Goal: Task Accomplishment & Management: Manage account settings

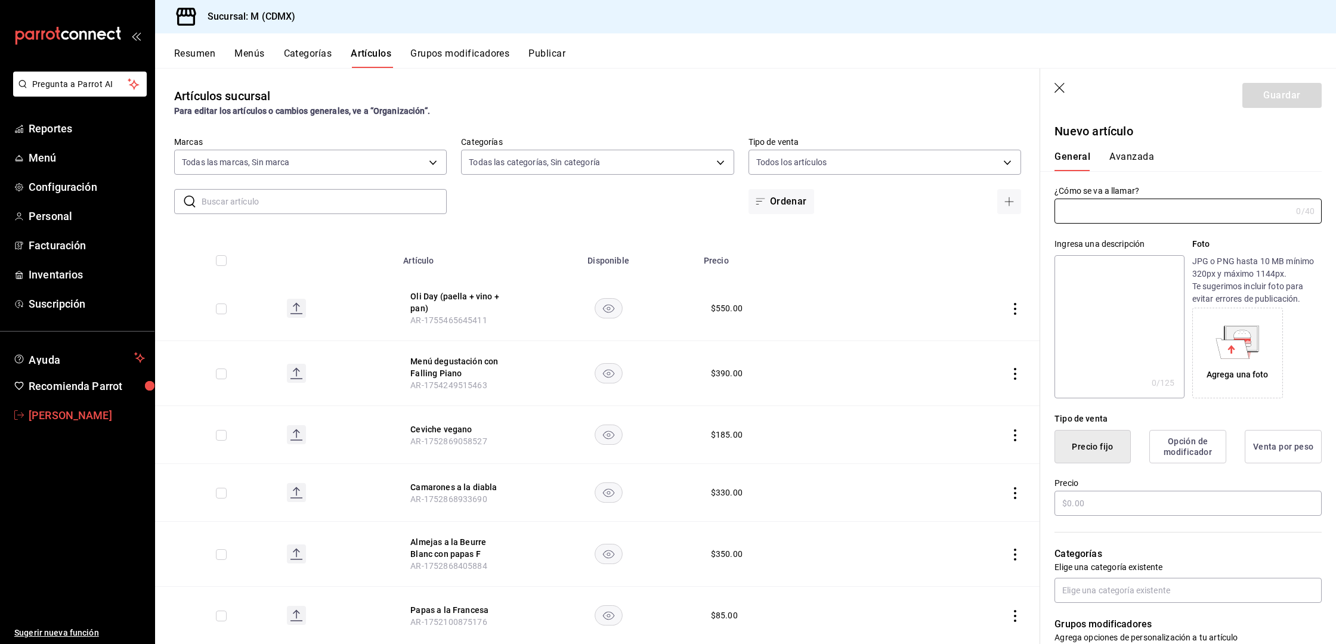
click at [85, 410] on span "[PERSON_NAME]" at bounding box center [87, 415] width 116 height 16
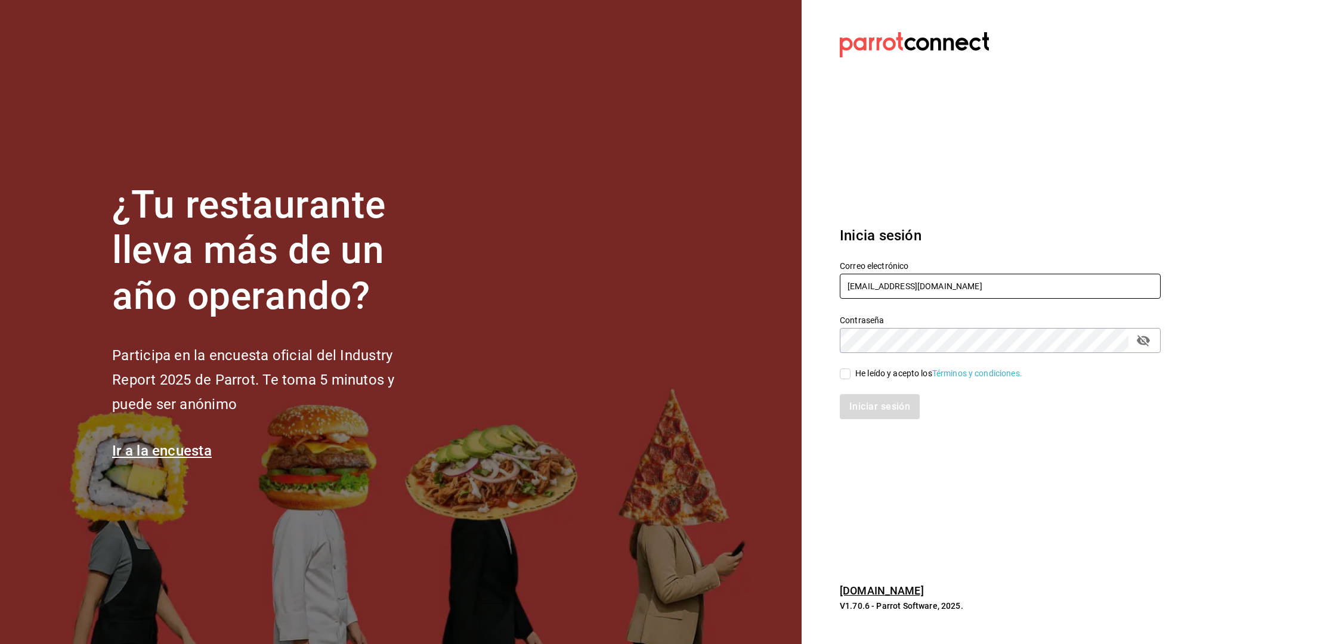
click at [877, 280] on input "multiuser@santabarbara.com" at bounding box center [1000, 286] width 321 height 25
paste input "molinella.com M0LiN3LL4"
click at [950, 289] on input "multiuser@molinella.com M0LiN3LL4" at bounding box center [1000, 286] width 321 height 25
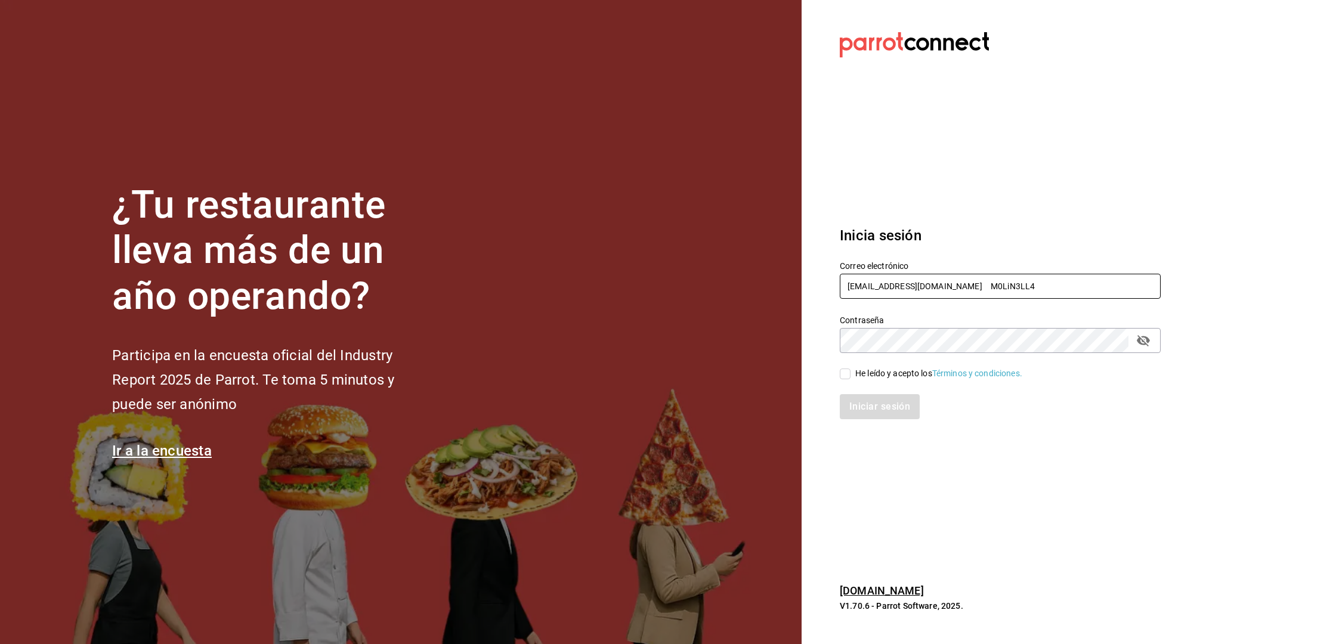
click at [950, 289] on input "multiuser@molinella.com M0LiN3LL4" at bounding box center [1000, 286] width 321 height 25
type input "multiuser@molinella.com"
click at [887, 371] on div "He leído y acepto los Términos y condiciones." at bounding box center [938, 373] width 167 height 13
click at [850, 371] on input "He leído y acepto los Términos y condiciones." at bounding box center [845, 373] width 11 height 11
checkbox input "true"
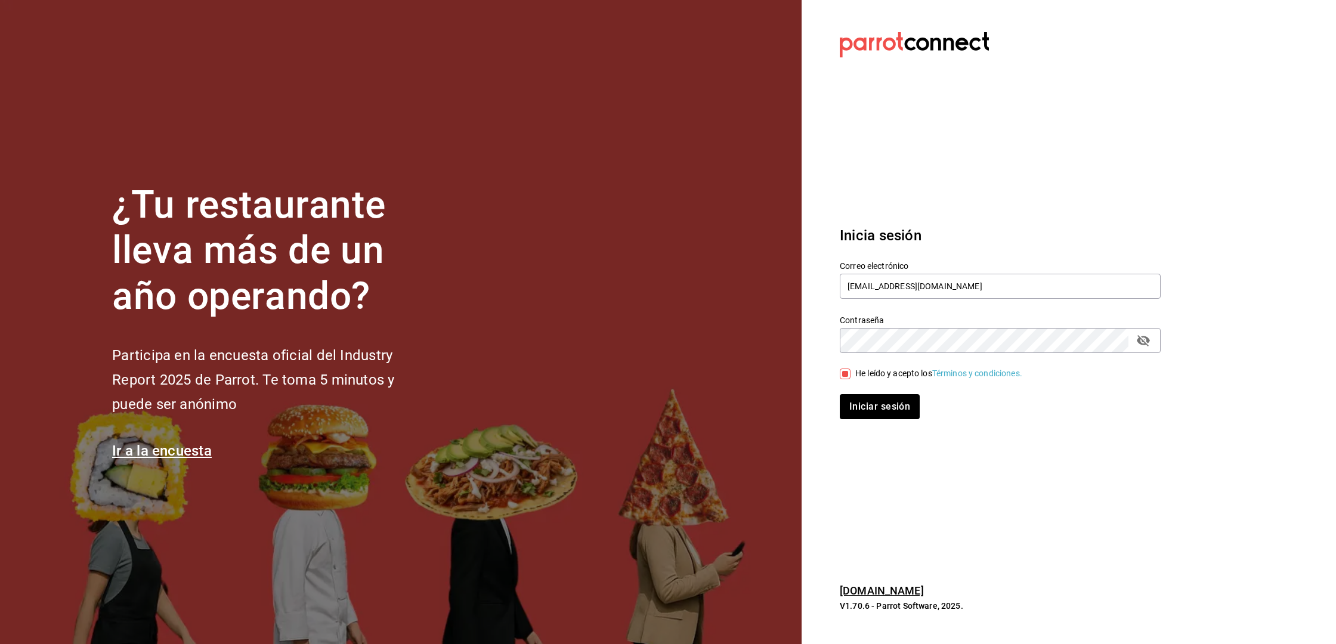
click at [885, 392] on div "Iniciar sesión" at bounding box center [992, 399] width 335 height 39
click at [885, 411] on button "Iniciar sesión" at bounding box center [880, 406] width 81 height 25
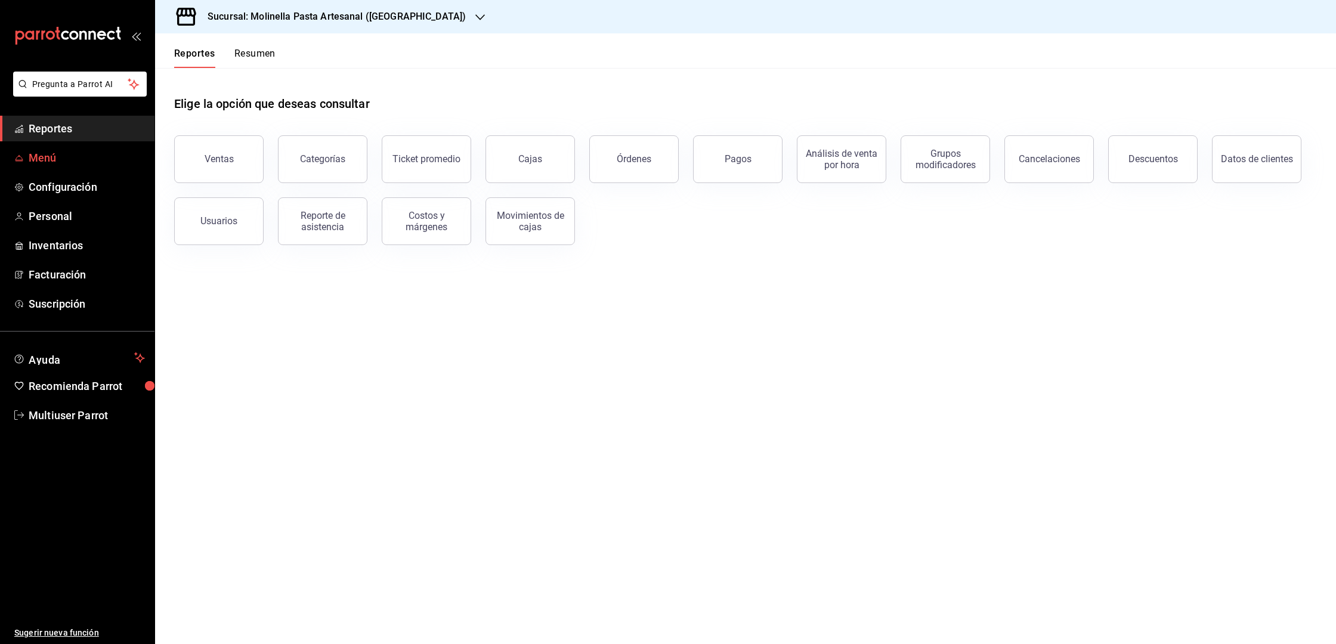
click at [38, 157] on span "Menú" at bounding box center [87, 158] width 116 height 16
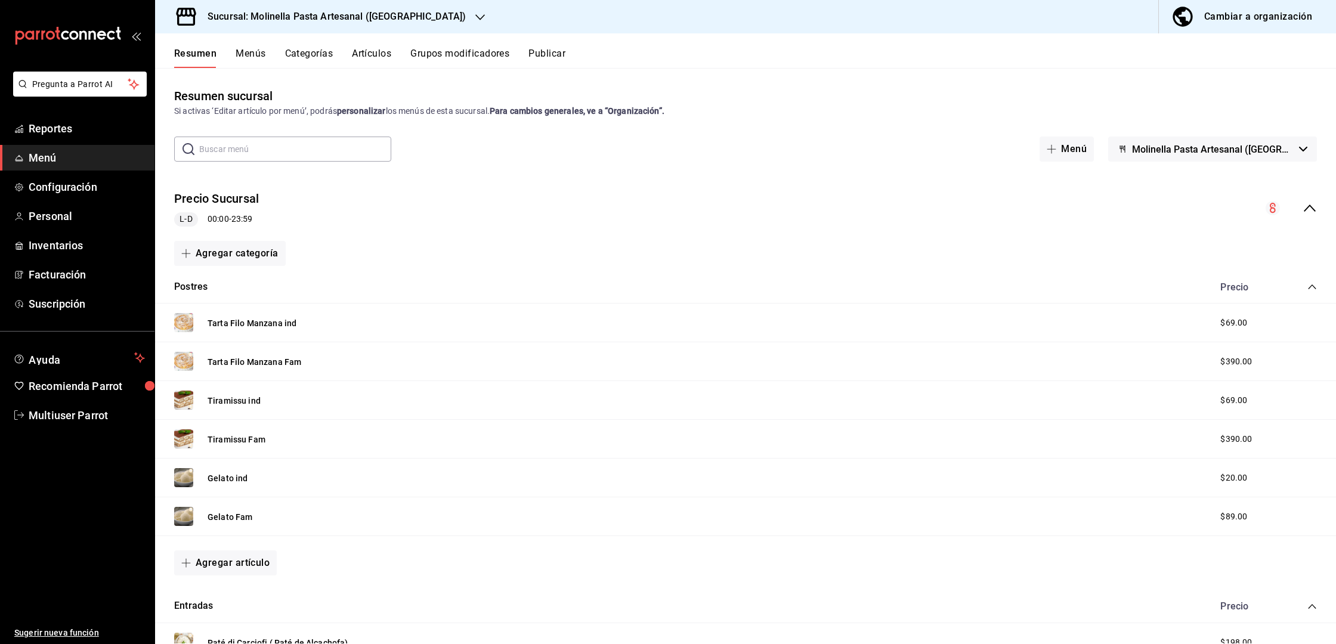
click at [1318, 209] on div "Precio Sucursal L-D 00:00 - 23:59" at bounding box center [745, 208] width 1181 height 55
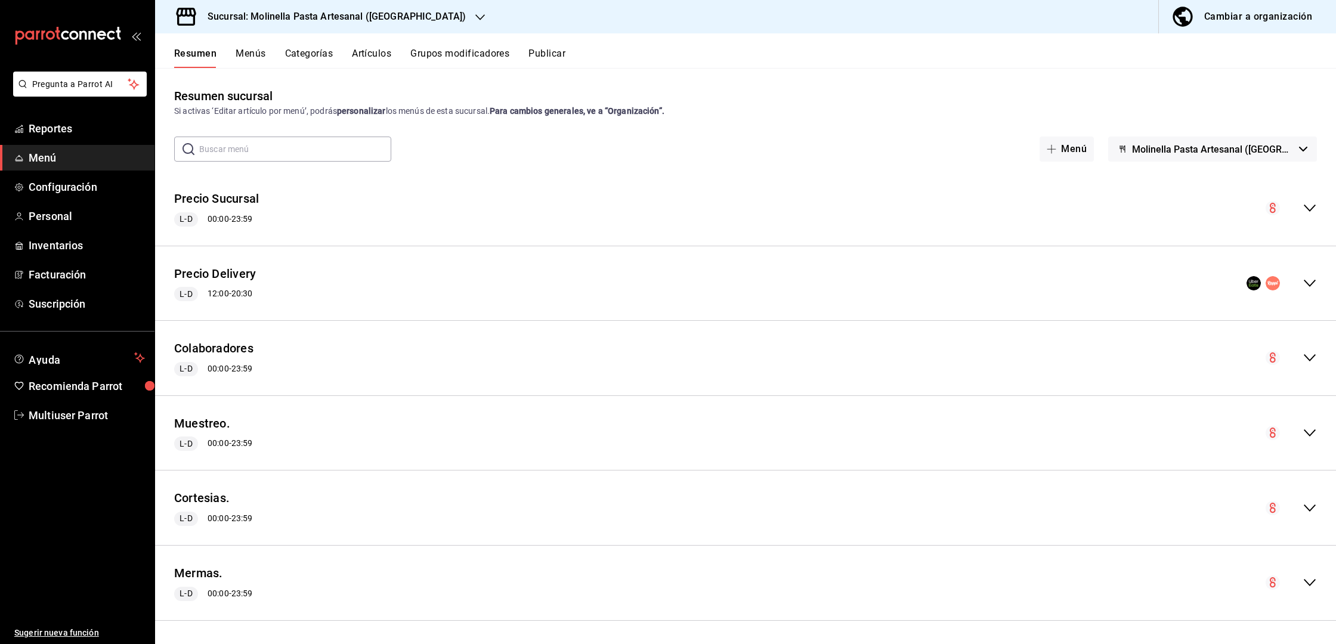
click at [1256, 26] on button "Cambiar a organización" at bounding box center [1243, 16] width 168 height 33
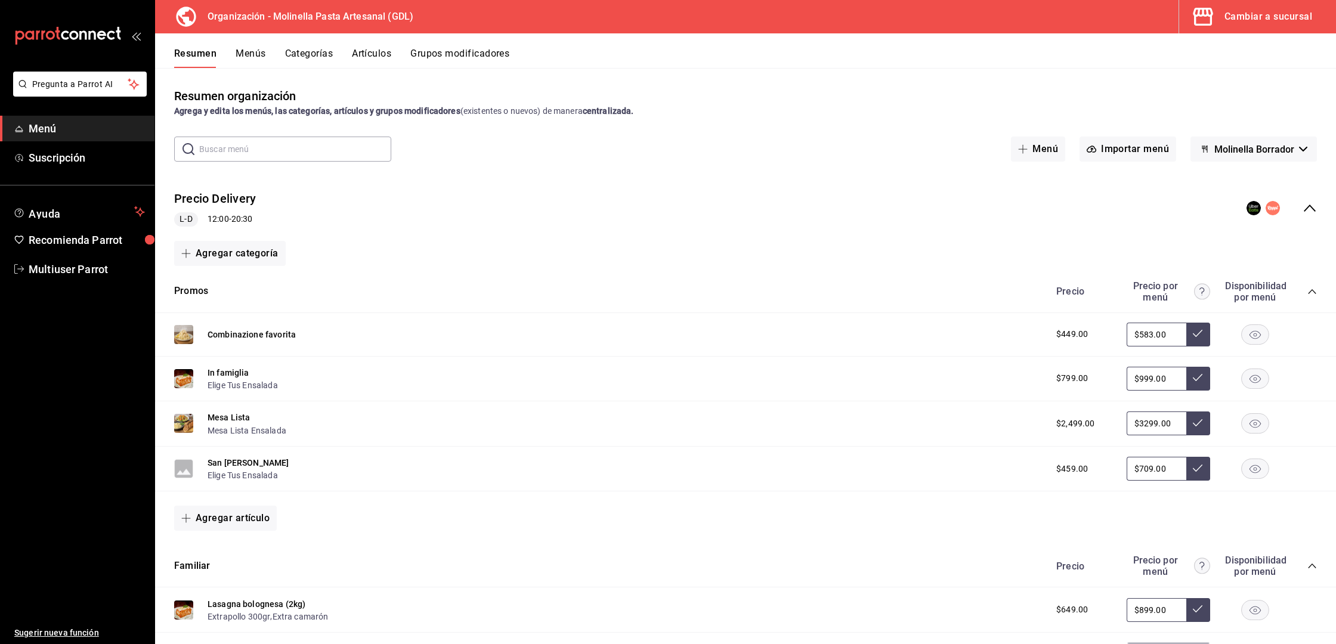
click at [1312, 212] on icon "collapse-menu-row" at bounding box center [1309, 208] width 14 height 14
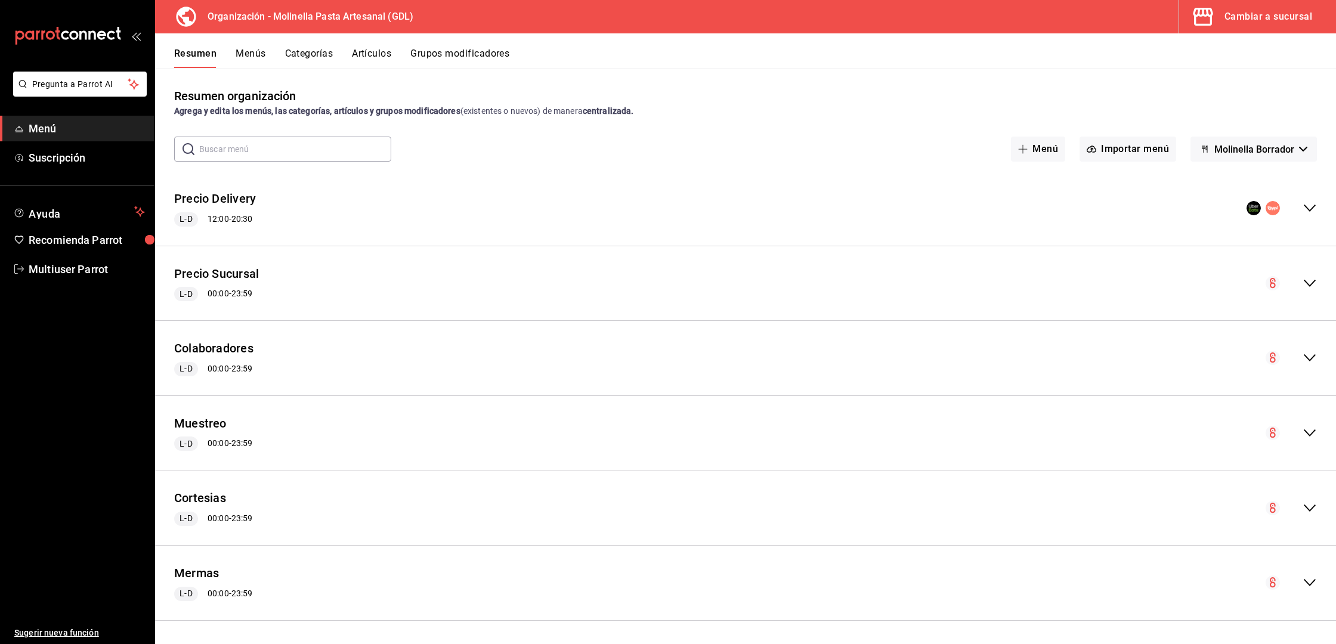
scroll to position [1, 0]
click at [1289, 24] on div "Cambiar a sucursal" at bounding box center [1268, 16] width 88 height 17
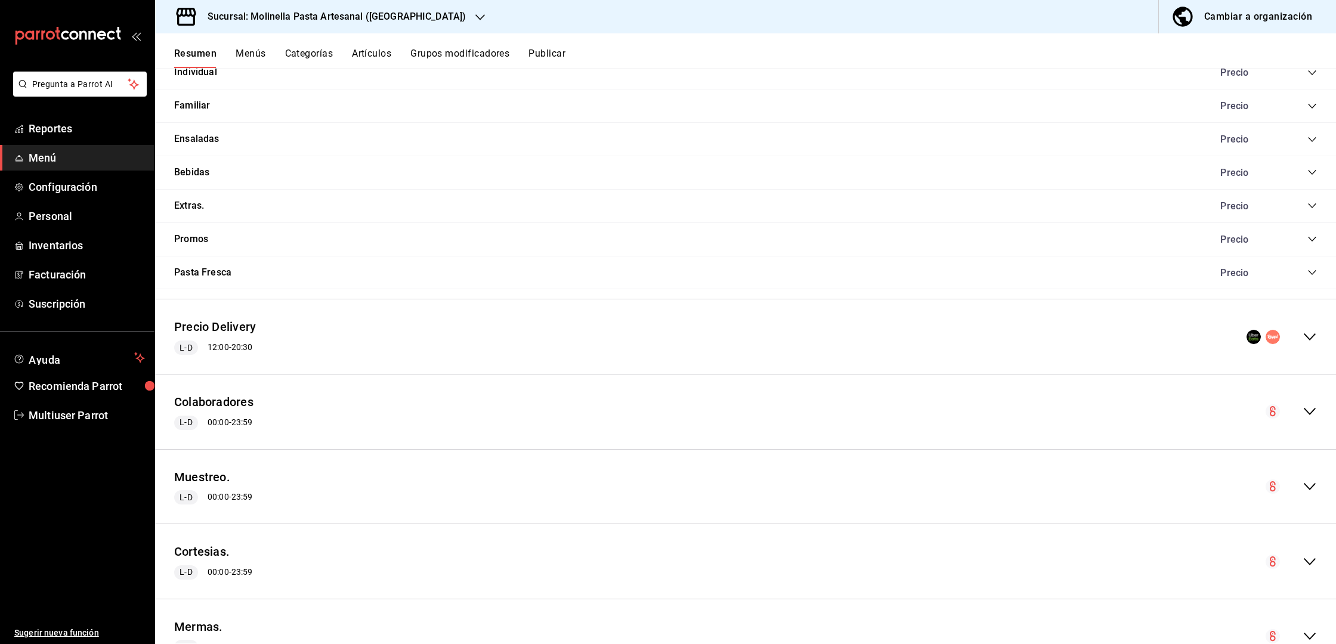
scroll to position [755, 0]
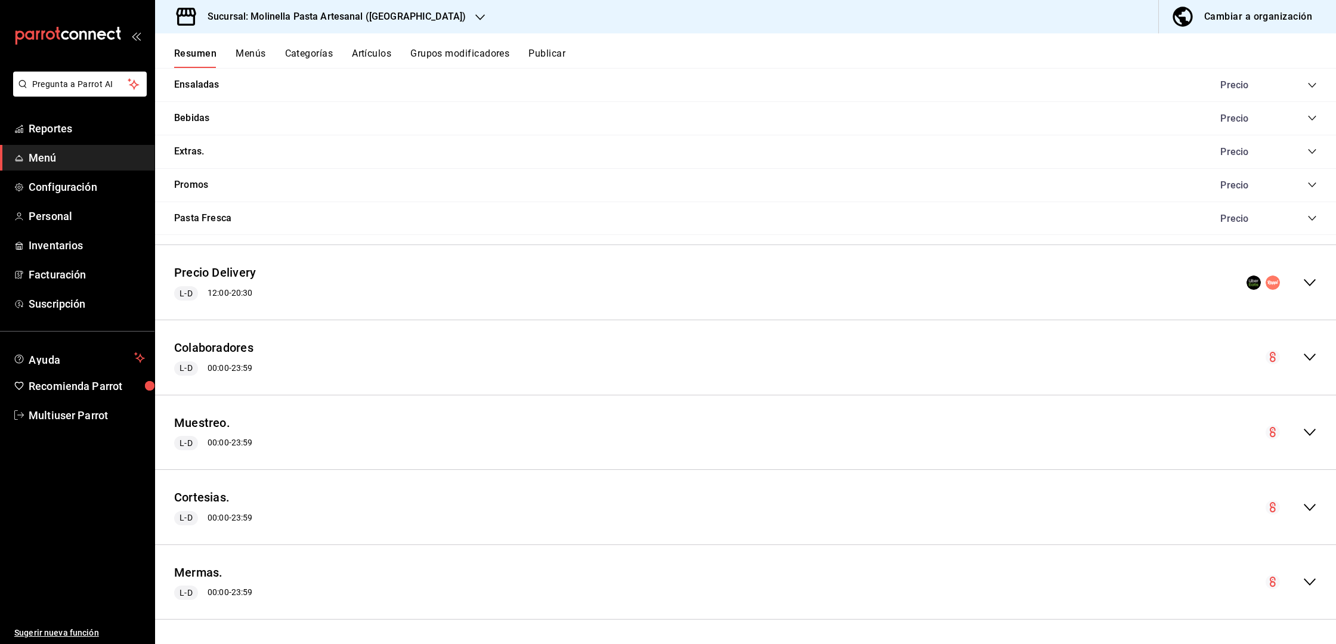
click at [1306, 358] on icon "collapse-menu-row" at bounding box center [1309, 357] width 14 height 14
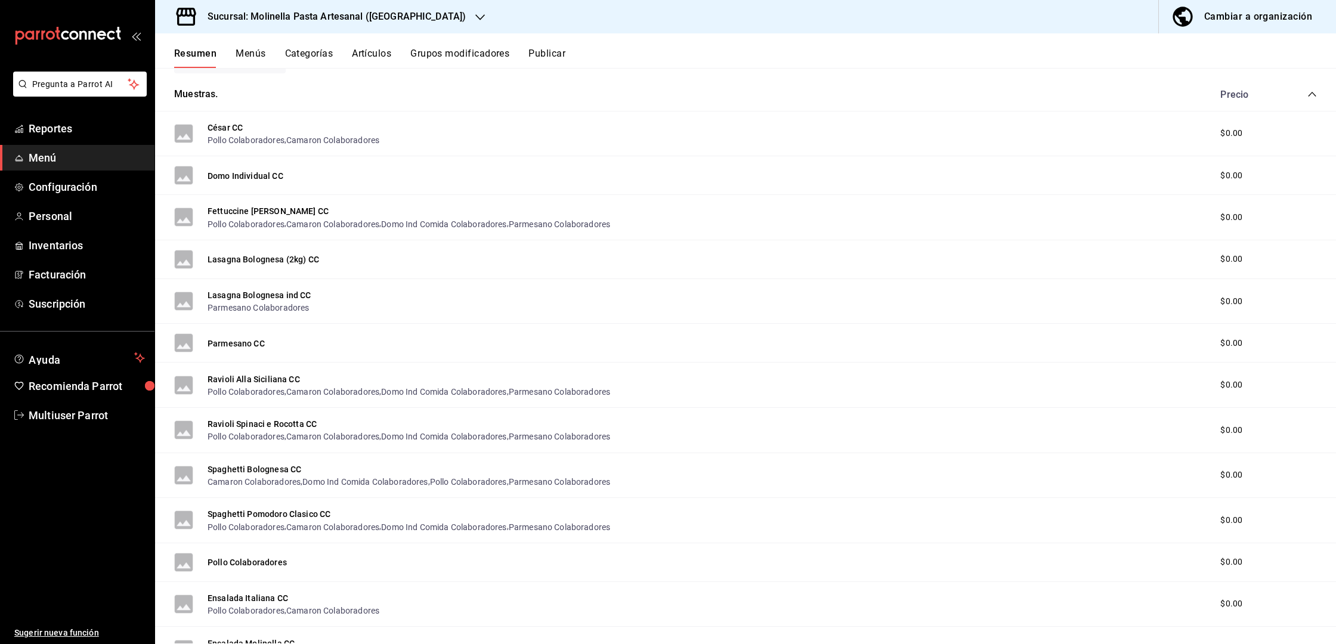
scroll to position [1103, 0]
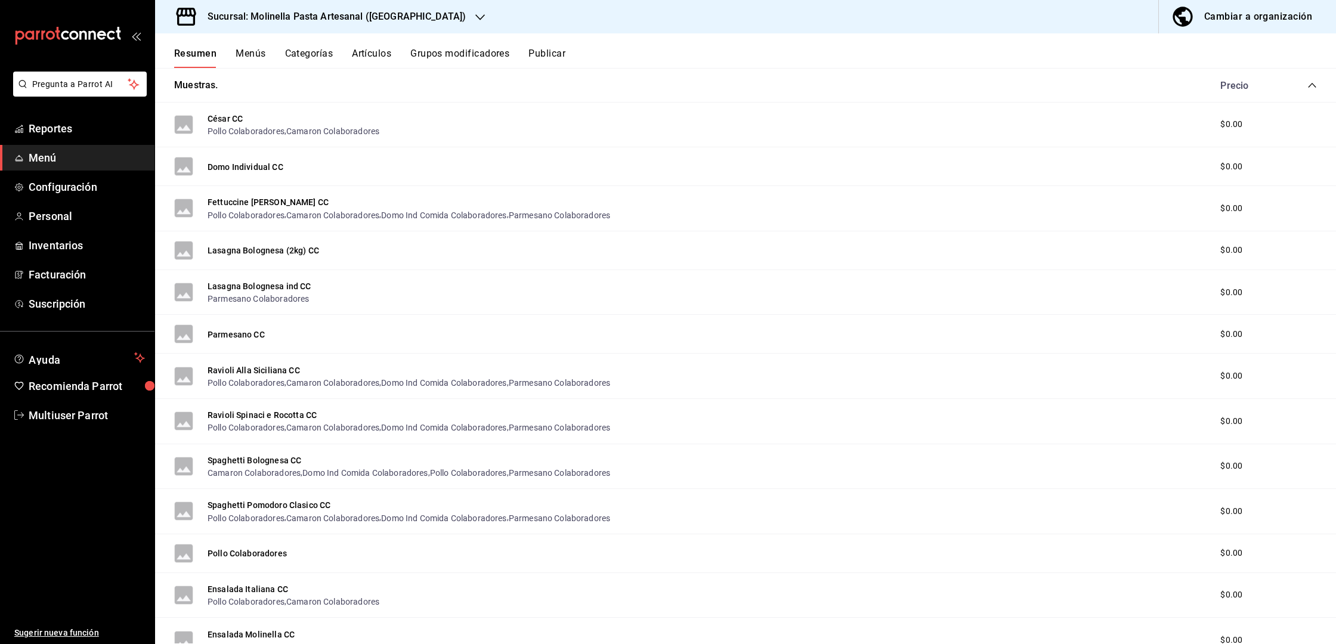
click at [363, 52] on button "Artículos" at bounding box center [371, 58] width 39 height 20
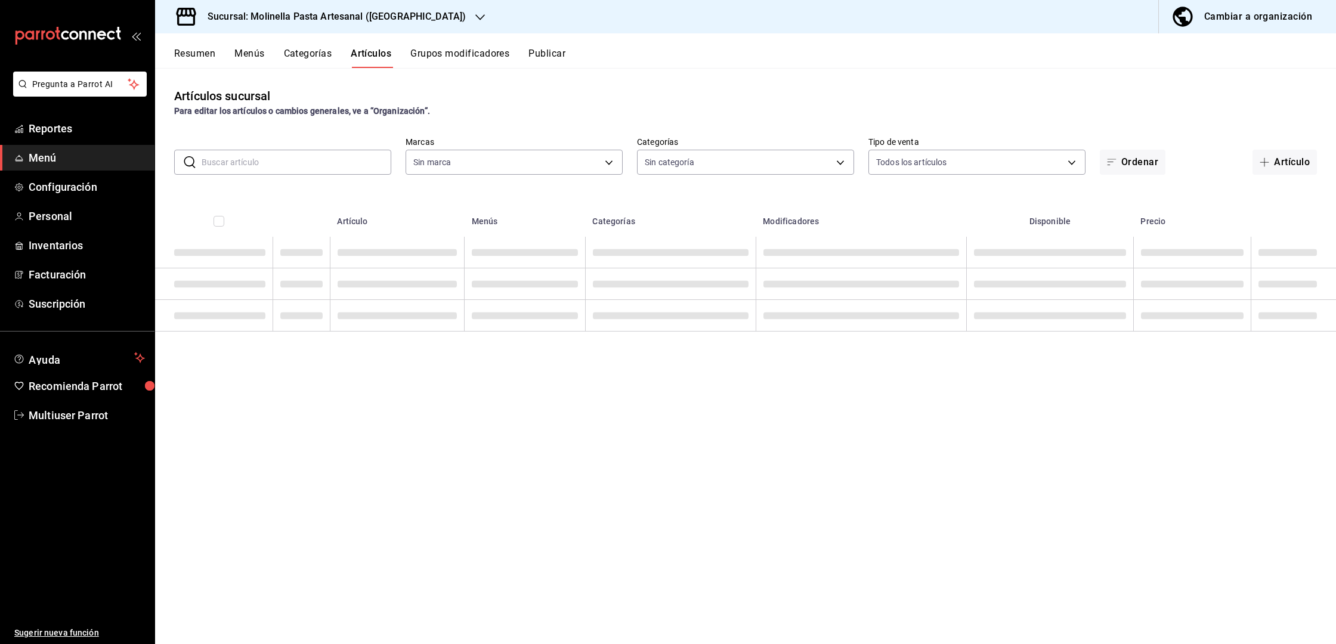
type input "49422b11-d05f-4ca8-b25c-cbf921973190"
type input "e22fd549-e6ef-4d19-9376-ef937d2e2809,6a3e81dc-683b-46d1-9bf1-1ccb29a2c0f5,3e126…"
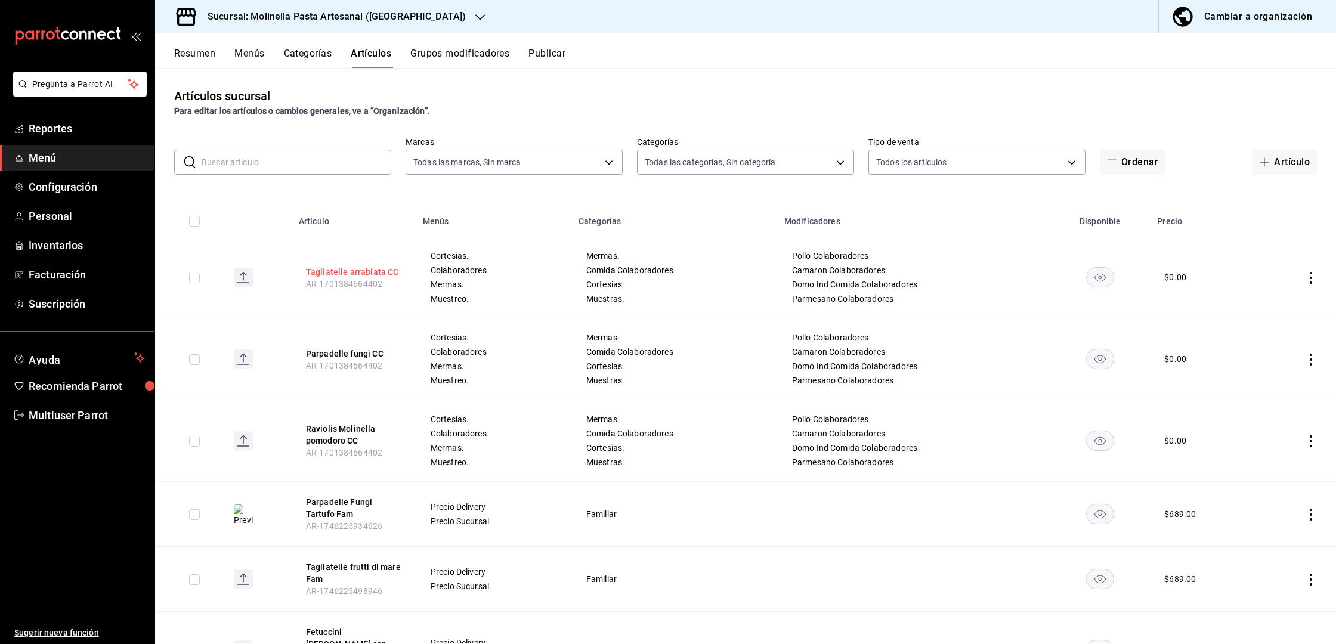
click at [358, 270] on button "Tagliatelle arrabiata CC" at bounding box center [353, 272] width 95 height 12
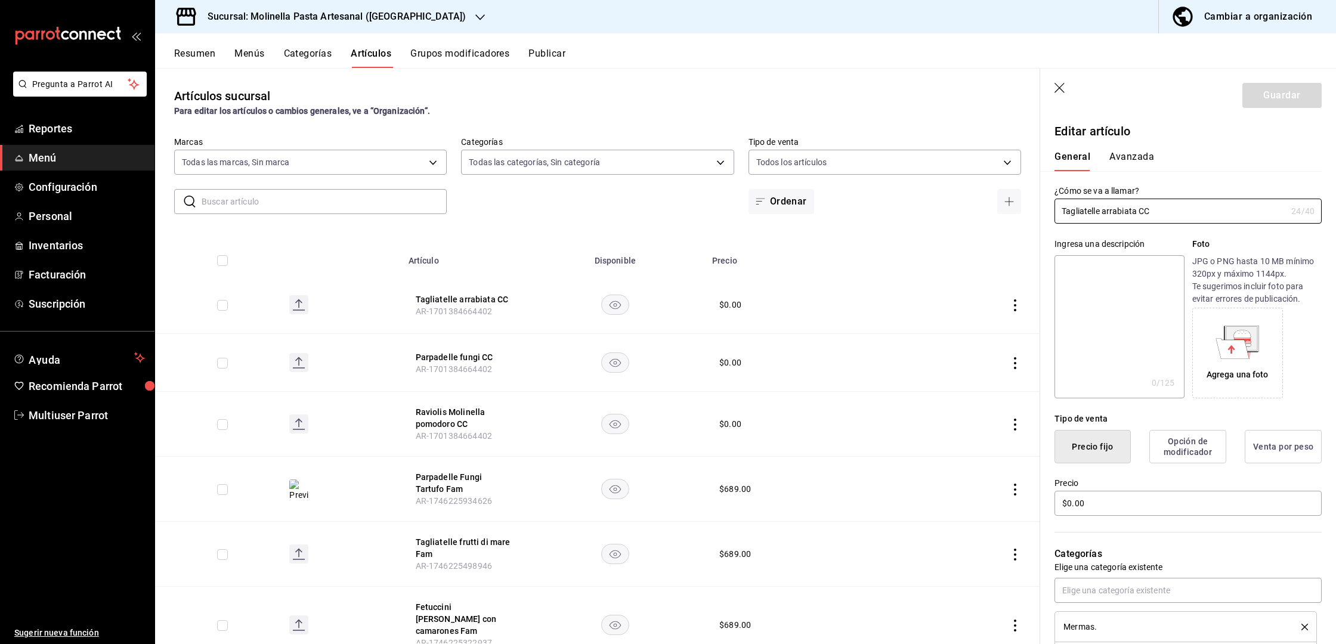
click at [1069, 82] on header "Guardar" at bounding box center [1188, 93] width 296 height 49
click at [1063, 83] on icon "button" at bounding box center [1060, 89] width 12 height 12
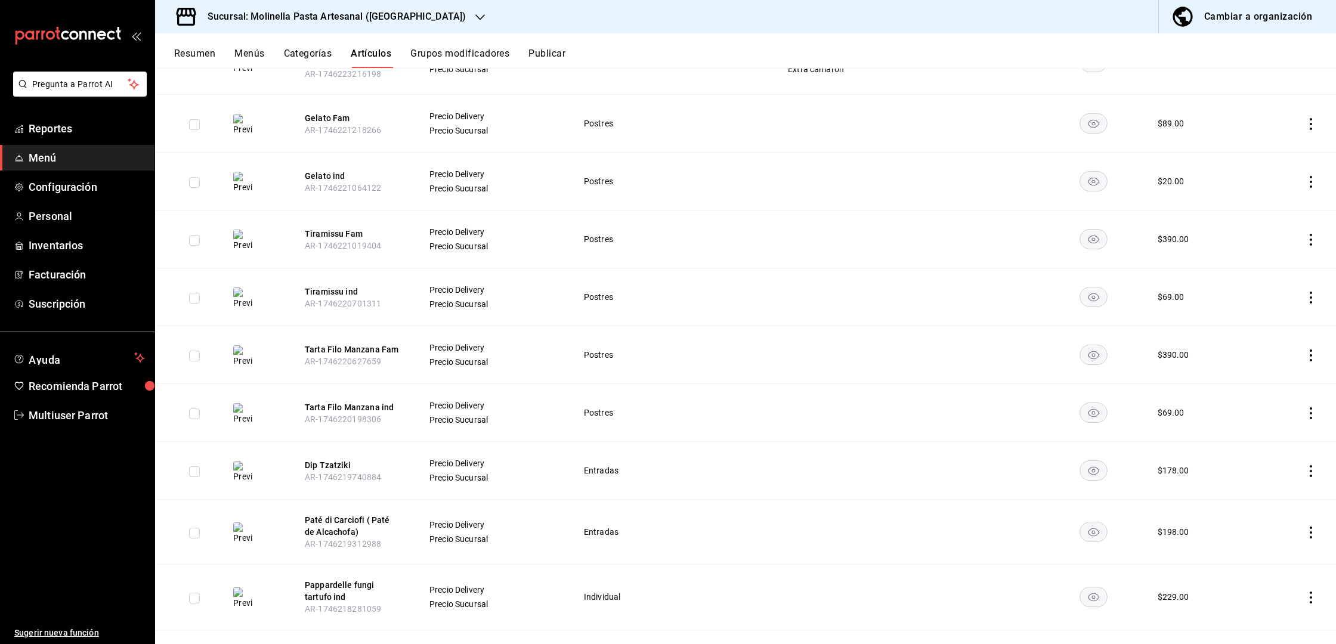
scroll to position [919, 0]
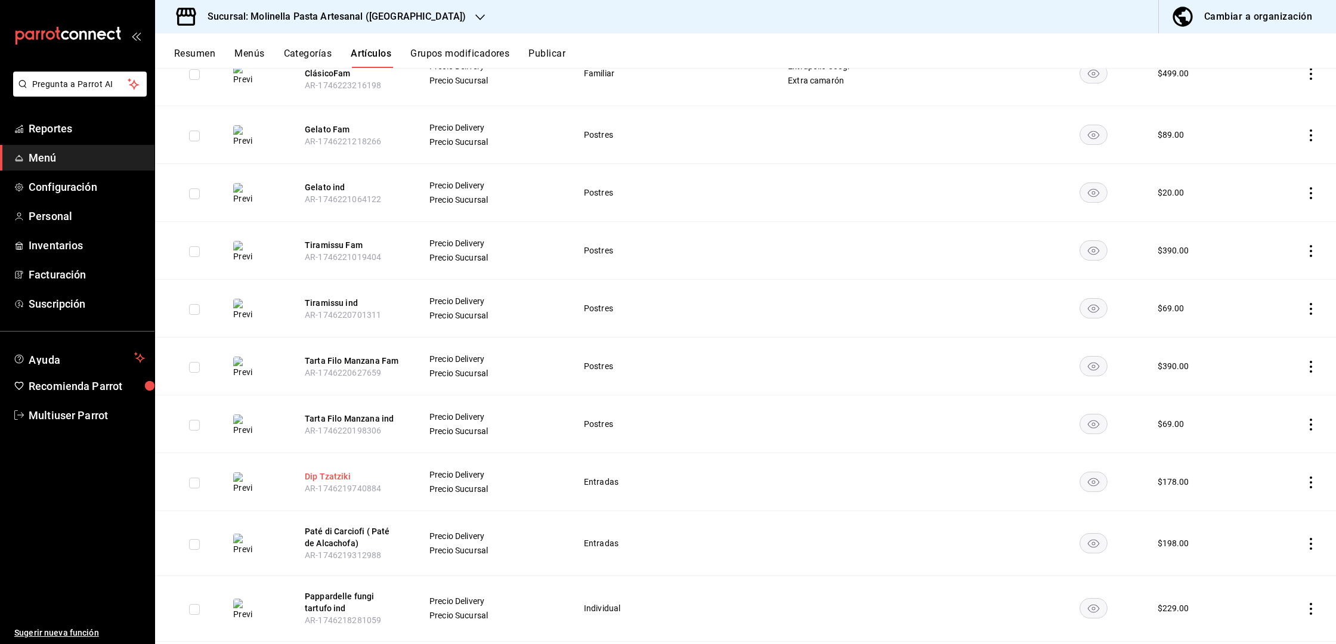
click at [340, 470] on button "Dip Tzatziki" at bounding box center [352, 476] width 95 height 12
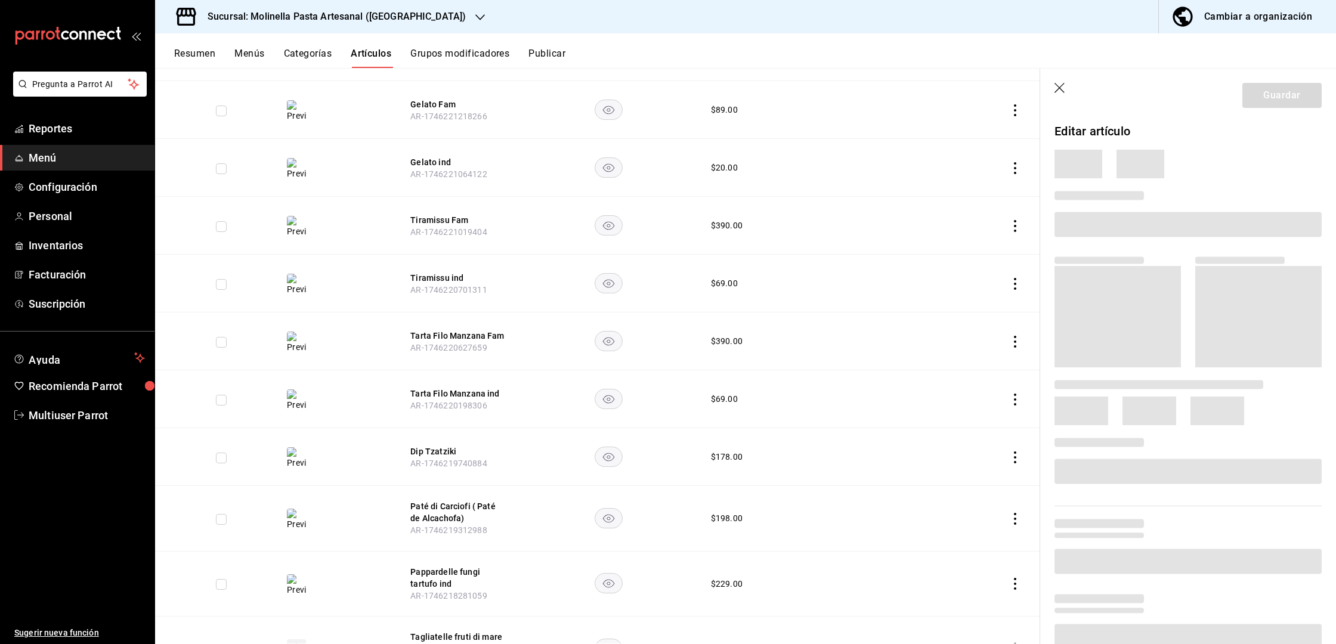
scroll to position [854, 0]
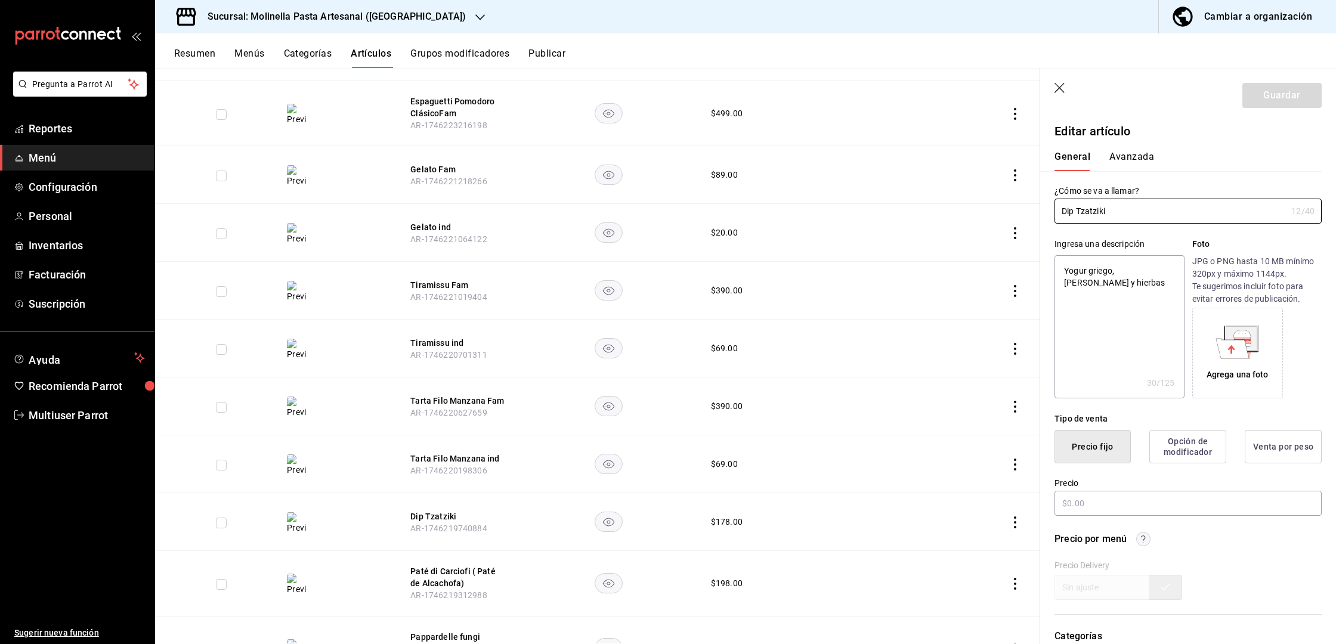
type textarea "x"
type input "$178.00"
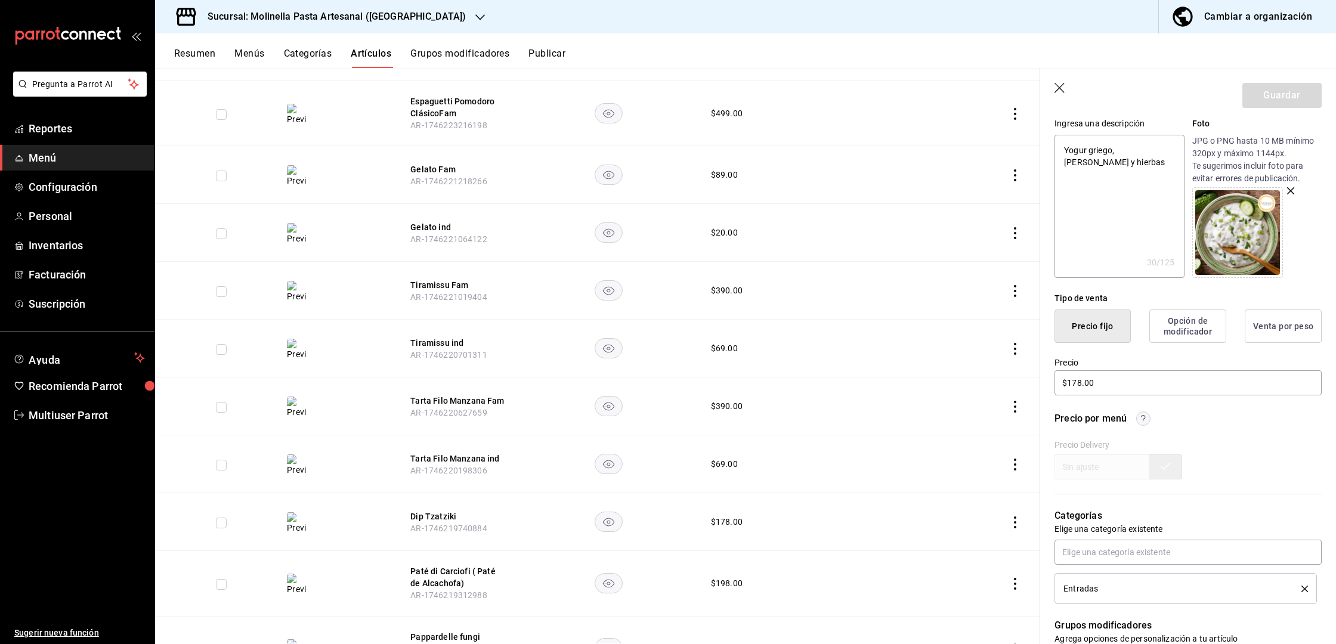
scroll to position [120, 0]
